Goal: Transaction & Acquisition: Subscribe to service/newsletter

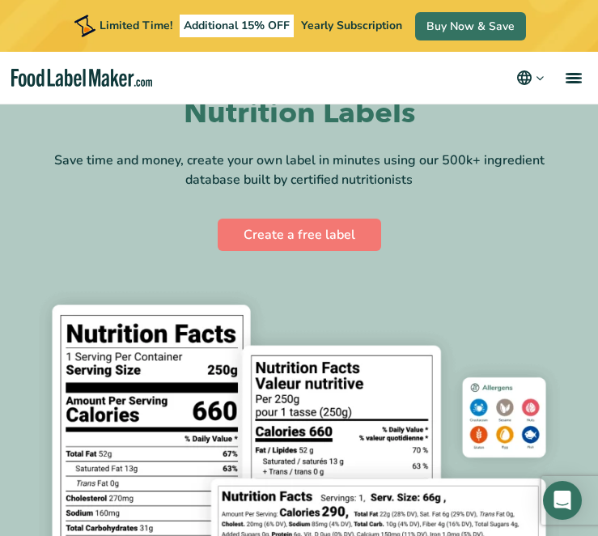
scroll to position [101, 0]
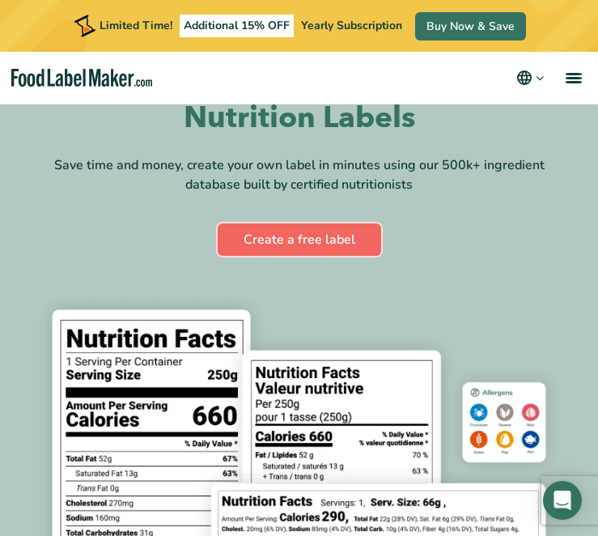
click at [304, 250] on link "Create a free label" at bounding box center [299, 239] width 163 height 32
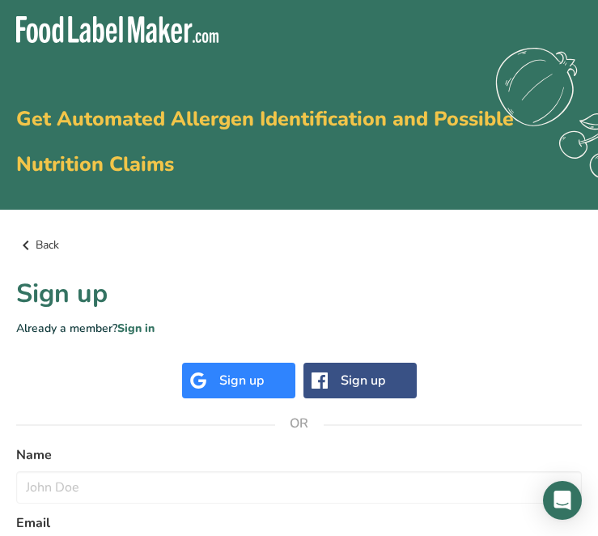
click at [43, 240] on link "Back" at bounding box center [299, 245] width 566 height 19
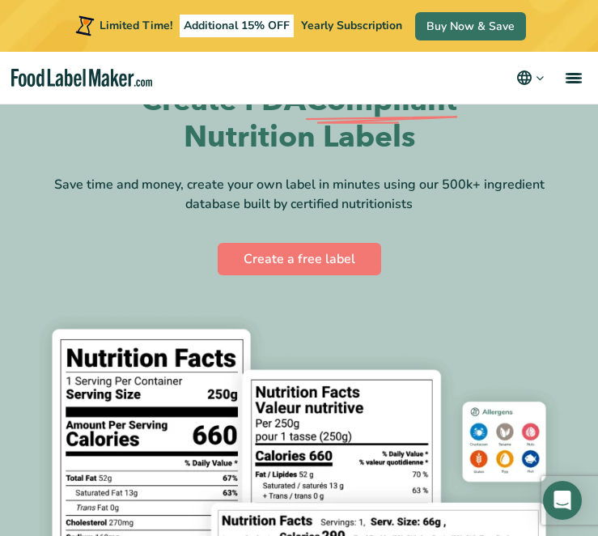
scroll to position [23, 0]
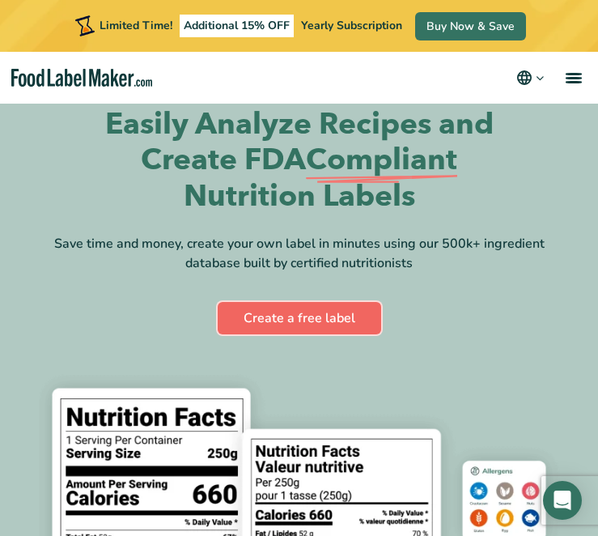
click at [316, 316] on link "Create a free label" at bounding box center [299, 318] width 163 height 32
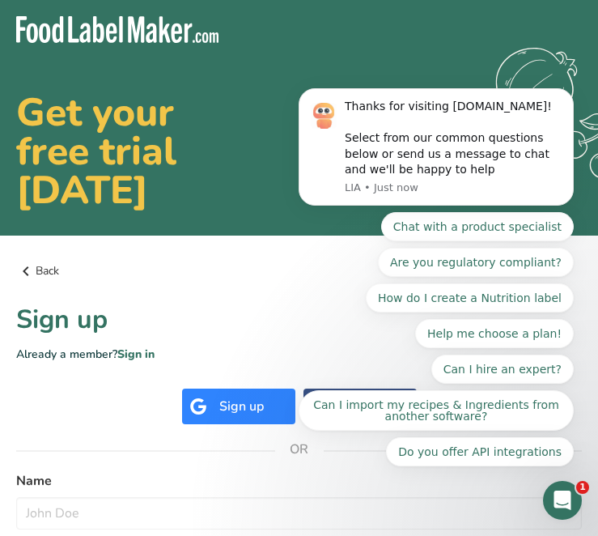
click at [45, 270] on link "Back" at bounding box center [299, 270] width 566 height 19
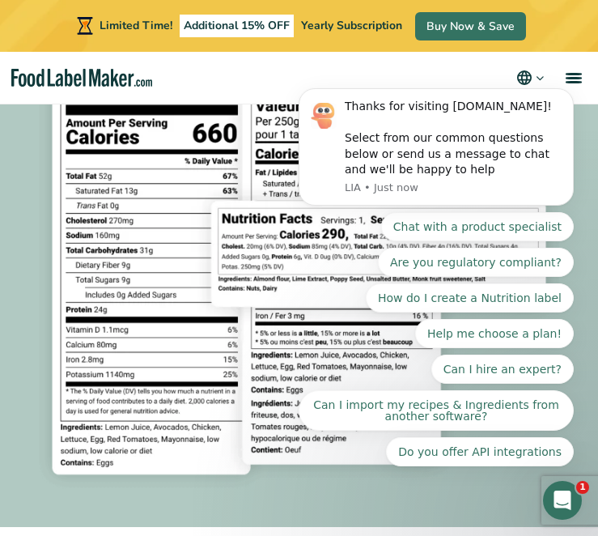
scroll to position [397, 0]
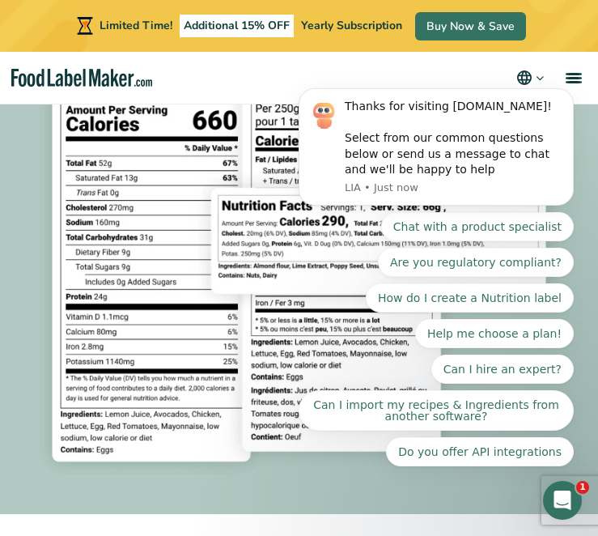
click at [345, 28] on body "Thanks for visiting FoodLabelMaker.com! Select from our common questions below …" at bounding box center [436, 150] width 311 height 669
click at [567, 74] on body "Thanks for visiting FoodLabelMaker.com! Select from our common questions below …" at bounding box center [436, 150] width 311 height 669
click at [567, 82] on body "Thanks for visiting FoodLabelMaker.com! Select from our common questions below …" at bounding box center [436, 150] width 311 height 669
click at [167, 307] on img at bounding box center [299, 238] width 546 height 500
click at [507, 75] on body "Thanks for visiting FoodLabelMaker.com! Select from our common questions below …" at bounding box center [436, 150] width 311 height 669
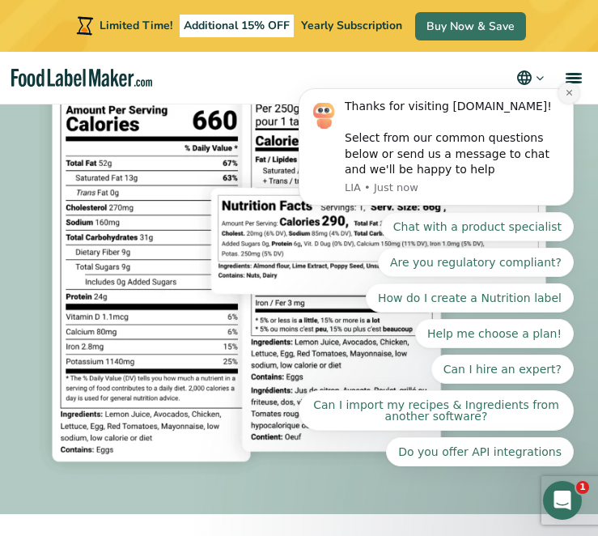
click at [570, 92] on icon "Dismiss notification" at bounding box center [569, 92] width 9 height 9
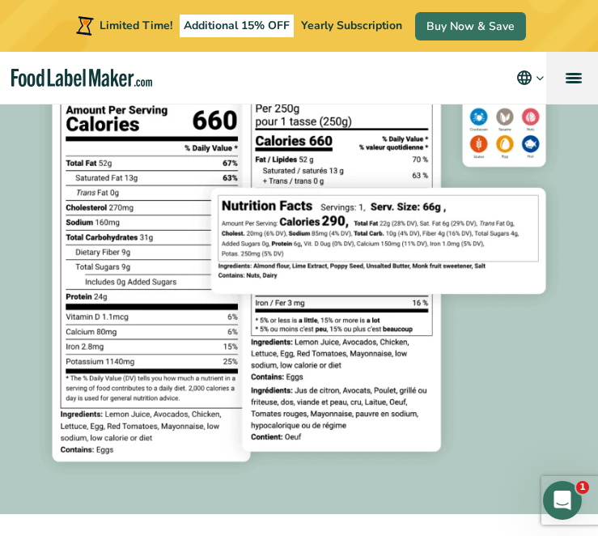
click at [576, 77] on span "menu" at bounding box center [574, 78] width 16 height 2
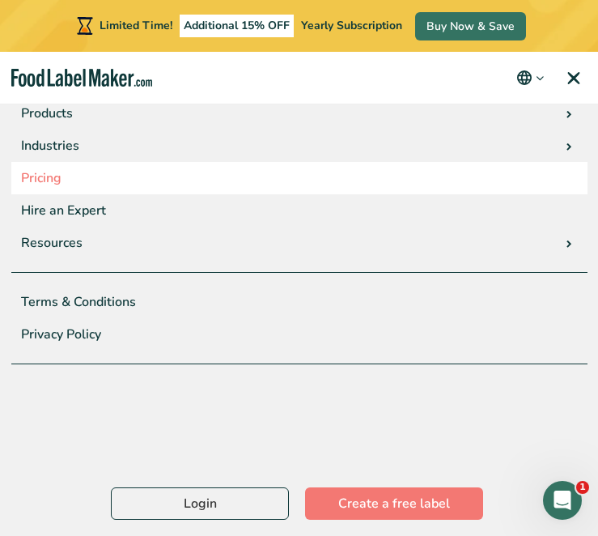
click at [80, 173] on link "Pricing" at bounding box center [299, 178] width 576 height 32
